Goal: Check status: Check status

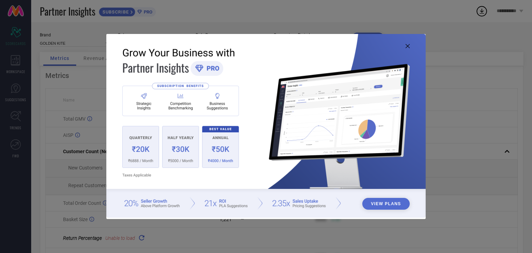
click at [404, 44] on img at bounding box center [265, 126] width 319 height 184
click at [406, 47] on icon at bounding box center [407, 46] width 4 height 4
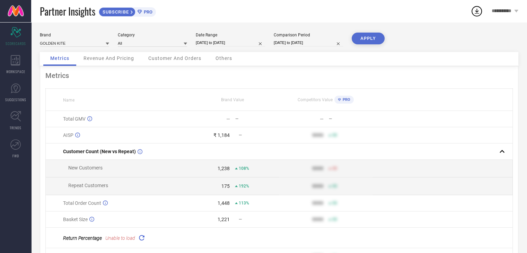
select select "8"
select select "2025"
select select "9"
select select "2025"
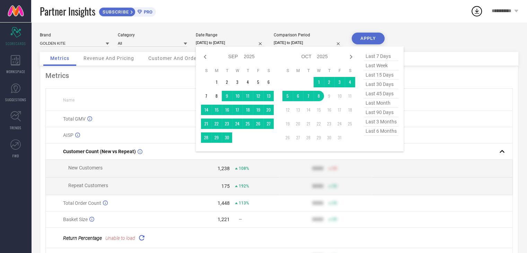
click at [211, 45] on input "[DATE] to [DATE]" at bounding box center [230, 42] width 69 height 7
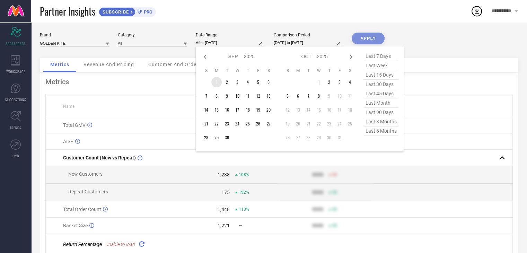
click at [213, 84] on td "1" at bounding box center [216, 82] width 10 height 10
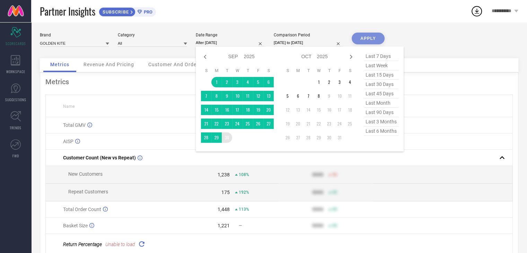
type input "[DATE] to [DATE]"
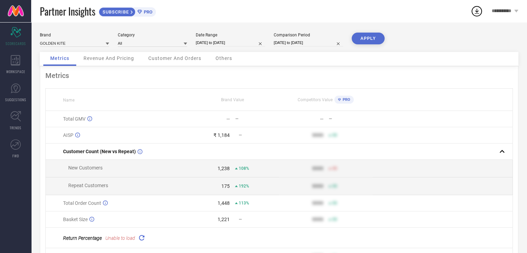
click at [310, 38] on div "Comparison Period [DATE] to [DATE]" at bounding box center [308, 40] width 69 height 14
select select "8"
select select "2024"
select select "9"
select select "2024"
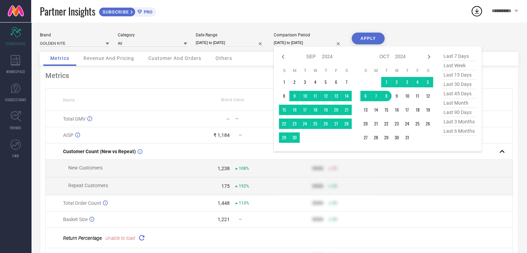
click at [311, 39] on input "[DATE] to [DATE]" at bounding box center [308, 42] width 69 height 7
click at [282, 59] on icon at bounding box center [283, 57] width 8 height 8
select select "7"
select select "2024"
select select "8"
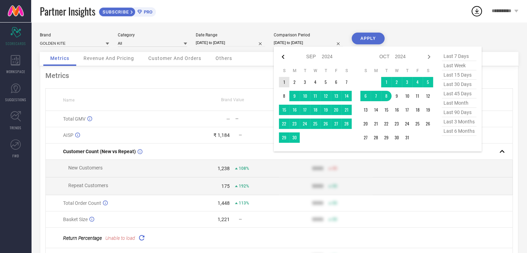
select select "2024"
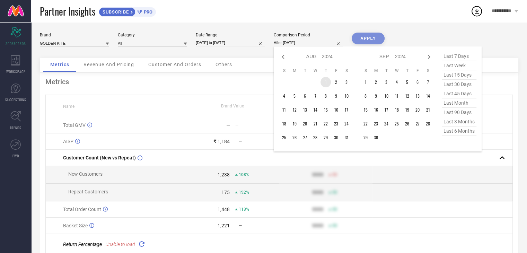
click at [324, 83] on td "1" at bounding box center [325, 82] width 10 height 10
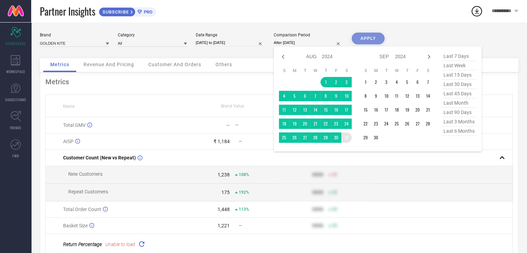
type input "[DATE] to [DATE]"
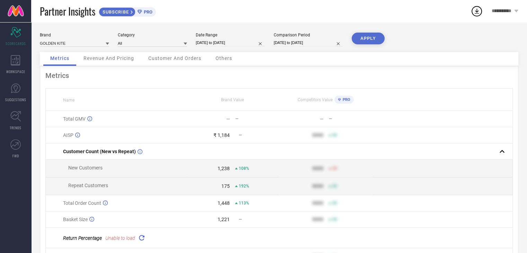
click at [363, 36] on button "APPLY" at bounding box center [367, 39] width 33 height 12
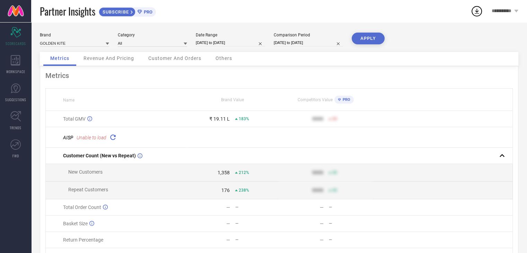
click at [363, 36] on button "APPLY" at bounding box center [367, 39] width 33 height 12
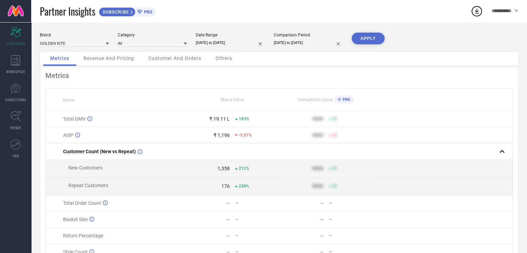
select select "7"
select select "2024"
select select "8"
select select "2024"
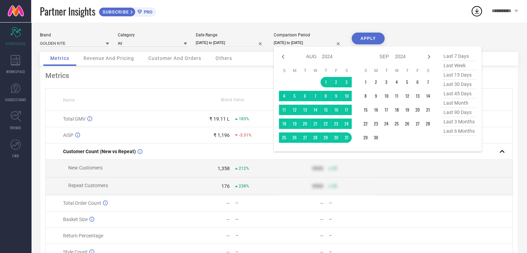
click at [282, 44] on input "[DATE] to [DATE]" at bounding box center [308, 42] width 69 height 7
click at [243, 44] on input "[DATE] to [DATE]" at bounding box center [230, 42] width 69 height 7
select select "8"
select select "2025"
select select "9"
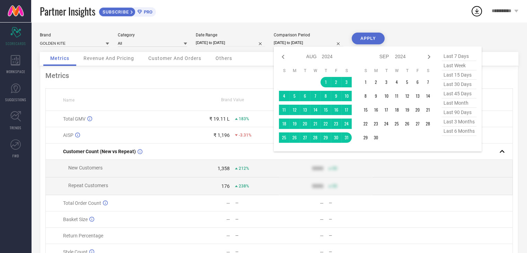
select select "2025"
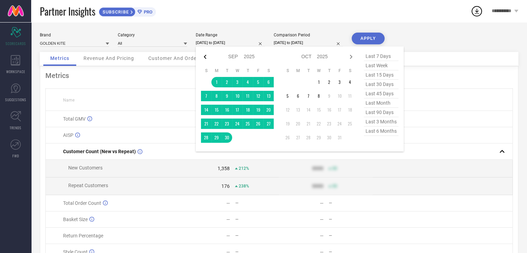
click at [206, 57] on icon at bounding box center [205, 57] width 8 height 8
select select "7"
select select "2025"
select select "8"
select select "2025"
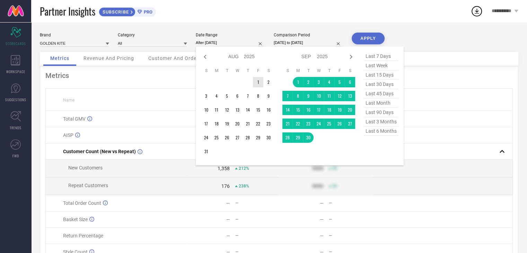
click at [255, 79] on td "1" at bounding box center [258, 82] width 10 height 10
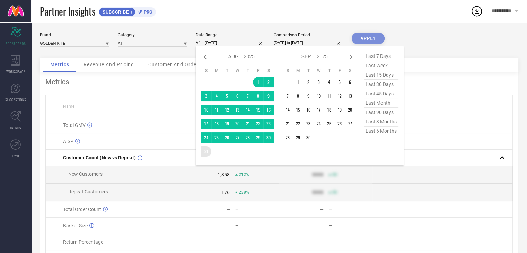
type input "[DATE] to [DATE]"
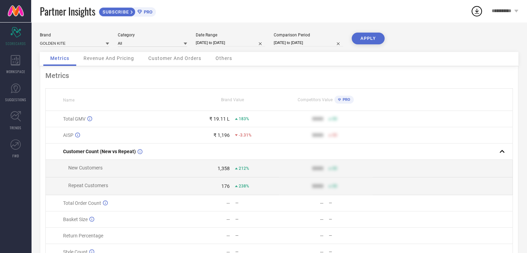
click at [370, 36] on button "APPLY" at bounding box center [367, 39] width 33 height 12
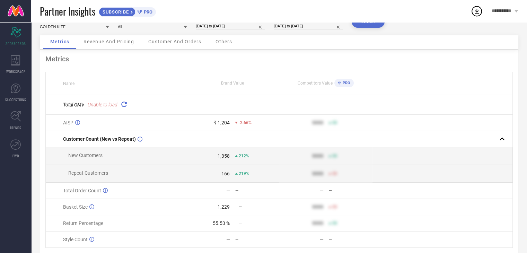
scroll to position [25, 0]
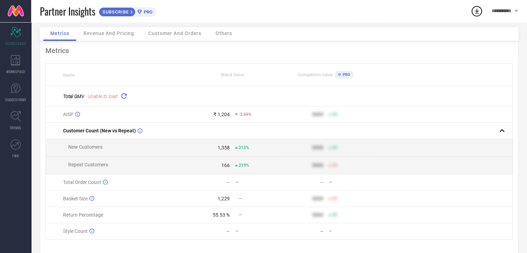
click at [127, 95] on icon at bounding box center [124, 96] width 8 height 8
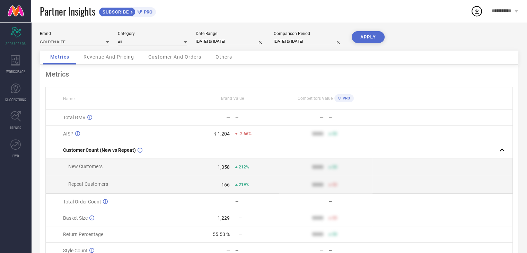
scroll to position [0, 0]
select select "7"
select select "2025"
select select "8"
select select "2025"
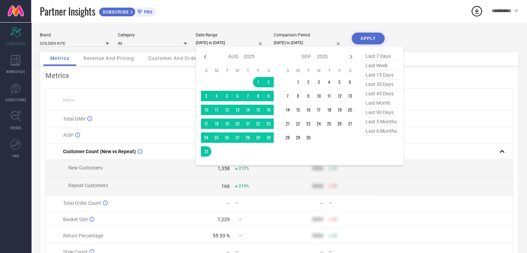
click at [237, 42] on input "[DATE] to [DATE]" at bounding box center [230, 42] width 69 height 7
click at [298, 78] on td "1" at bounding box center [298, 82] width 10 height 10
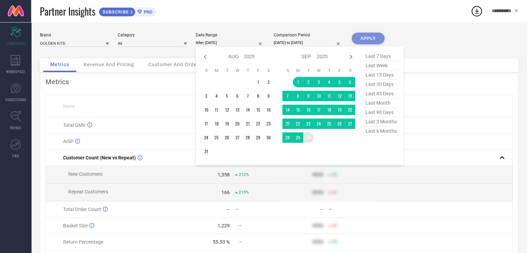
type input "[DATE] to [DATE]"
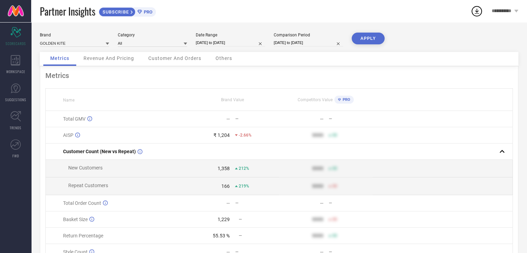
select select "7"
select select "2024"
select select "8"
select select "2024"
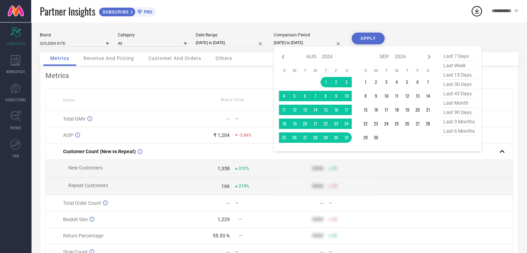
click at [294, 45] on input "[DATE] to [DATE]" at bounding box center [308, 42] width 69 height 7
click at [361, 84] on td "1" at bounding box center [365, 82] width 10 height 10
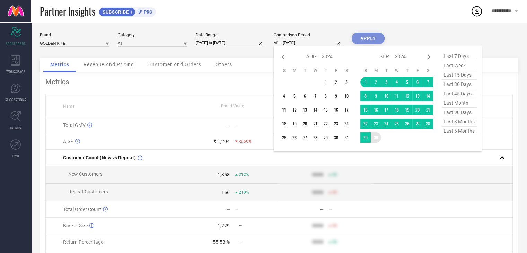
type input "[DATE] to [DATE]"
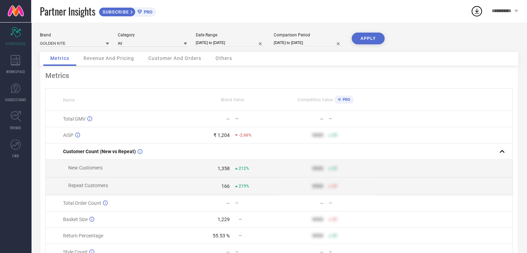
click at [372, 36] on button "APPLY" at bounding box center [367, 39] width 33 height 12
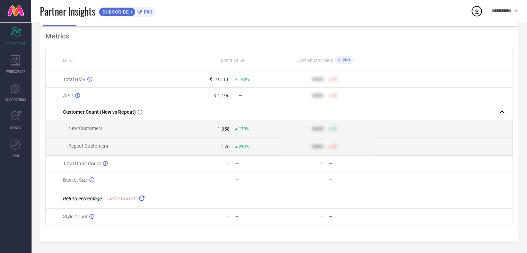
click at [117, 201] on div "Unable to load" at bounding box center [120, 198] width 30 height 7
click at [133, 199] on span "Unable to load" at bounding box center [120, 199] width 30 height 6
click at [137, 198] on icon at bounding box center [141, 198] width 8 height 8
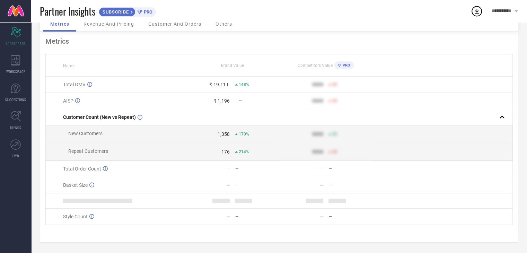
scroll to position [38, 0]
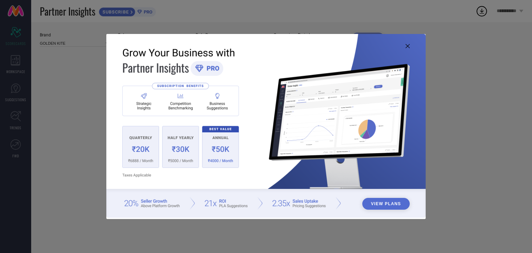
type input "All"
click at [407, 49] on img at bounding box center [265, 126] width 319 height 184
click at [406, 45] on icon at bounding box center [407, 46] width 4 height 4
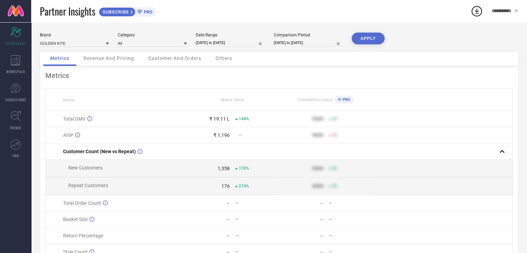
click at [284, 38] on div "Comparison Period 01-09-2024 to 30-09-2024" at bounding box center [308, 40] width 69 height 14
select select "8"
select select "2025"
select select "9"
select select "2025"
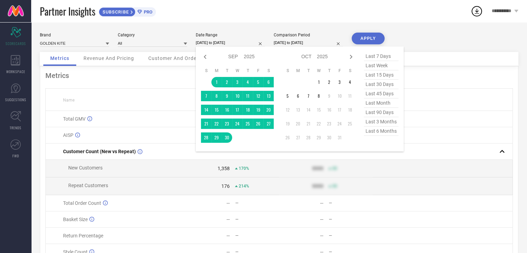
click at [230, 41] on input "[DATE] to [DATE]" at bounding box center [230, 42] width 69 height 7
click at [320, 84] on td "1" at bounding box center [318, 82] width 10 height 10
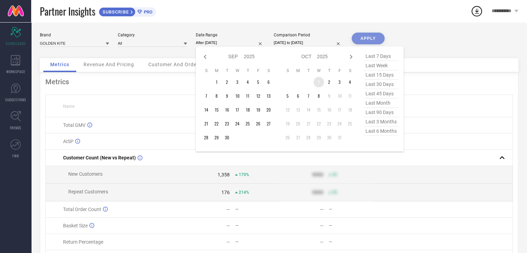
type input "01-10-2025 to 08-10-2025"
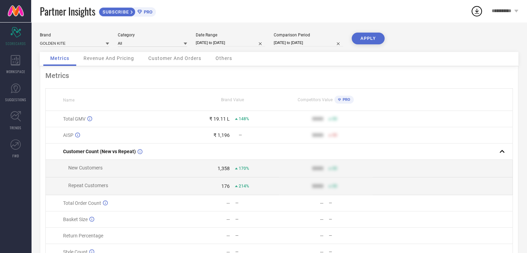
click at [293, 39] on div "Comparison Period 01-09-2024 to 30-09-2024" at bounding box center [308, 40] width 69 height 14
click at [295, 43] on input "[DATE] to [DATE]" at bounding box center [308, 42] width 69 height 7
select select "8"
select select "2024"
select select "9"
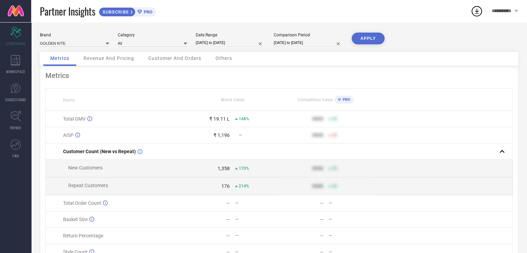
select select "2024"
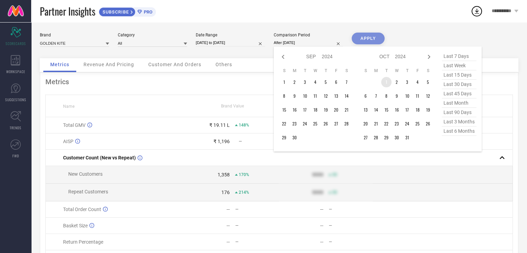
click at [385, 82] on td "1" at bounding box center [386, 82] width 10 height 10
type input "01-10-2024 to 10-10-2024"
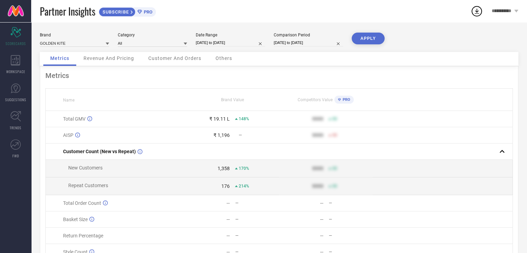
click at [370, 45] on div "APPLY" at bounding box center [367, 42] width 33 height 19
click at [360, 33] on button "APPLY" at bounding box center [367, 39] width 33 height 12
